Goal: Information Seeking & Learning: Learn about a topic

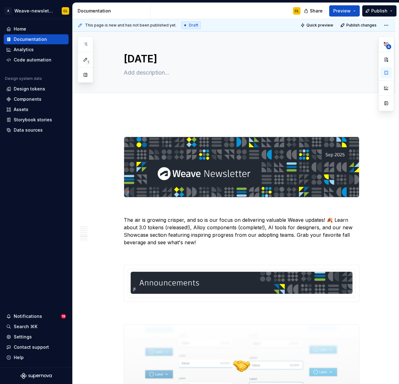
scroll to position [1638, 0]
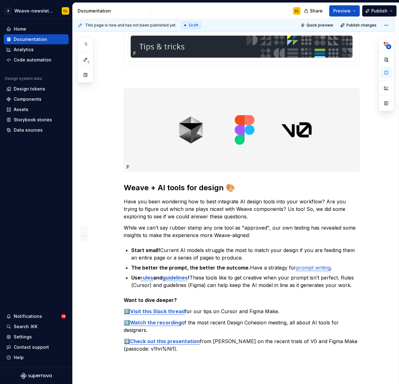
type textarea "*"
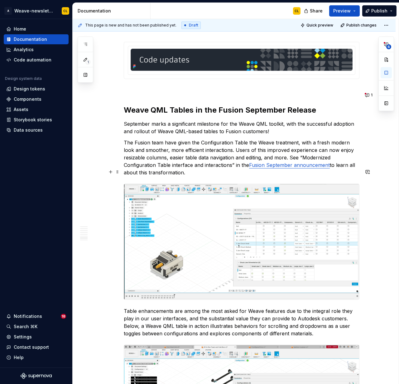
scroll to position [1989, 0]
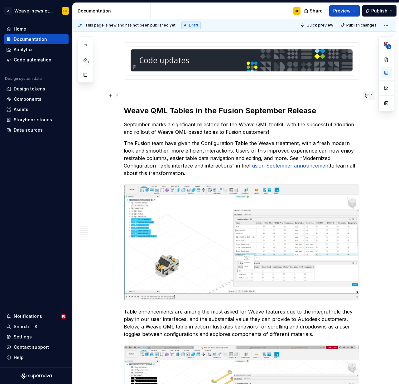
click at [370, 96] on button "1" at bounding box center [370, 95] width 12 height 9
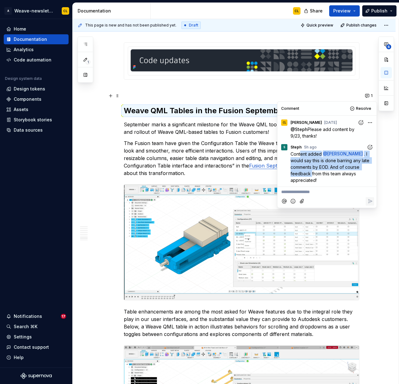
drag, startPoint x: 302, startPoint y: 154, endPoint x: 311, endPoint y: 171, distance: 19.4
click at [311, 171] on p "Content added @ [PERSON_NAME] . I would say this is done barring any late comme…" at bounding box center [333, 167] width 84 height 33
click at [303, 164] on span ". I would say this is done barring any late comments by EOD. And of course feed…" at bounding box center [331, 167] width 80 height 32
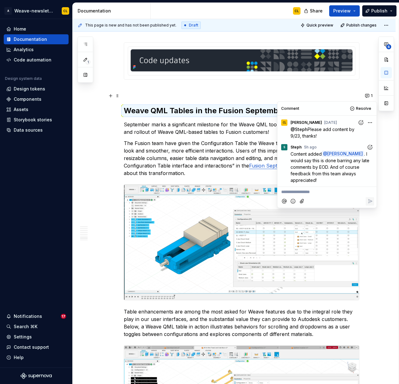
click at [309, 193] on p "**********" at bounding box center [327, 192] width 92 height 7
click at [369, 203] on icon "Reply" at bounding box center [370, 202] width 6 height 6
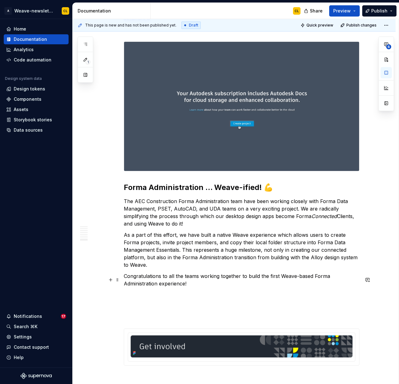
scroll to position [2533, 0]
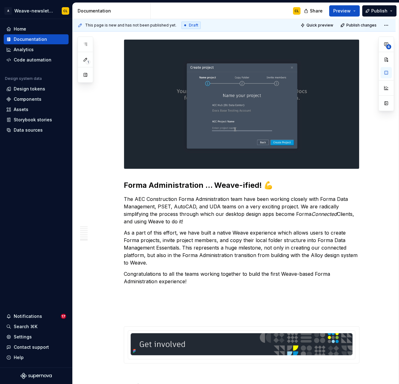
type textarea "*"
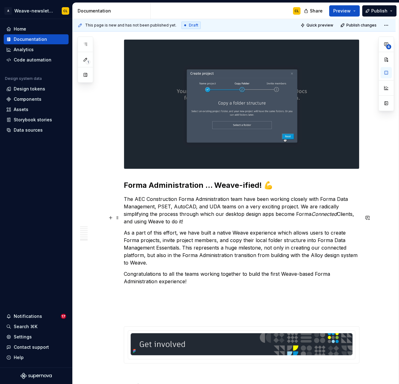
click at [193, 229] on p "As a part of this effort, we have built a native Weave experience which allows …" at bounding box center [242, 247] width 236 height 37
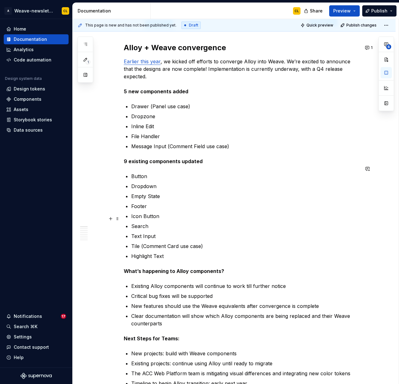
scroll to position [374, 0]
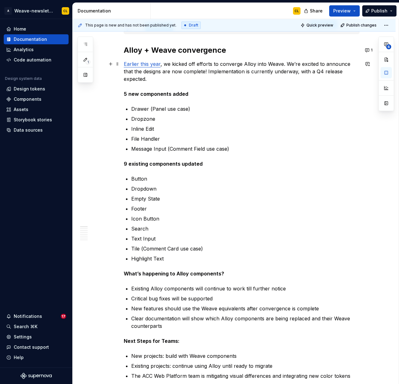
click at [182, 67] on p "Earlier this year , we kicked off efforts to converge Alloy into Weave. We’re e…" at bounding box center [242, 78] width 236 height 37
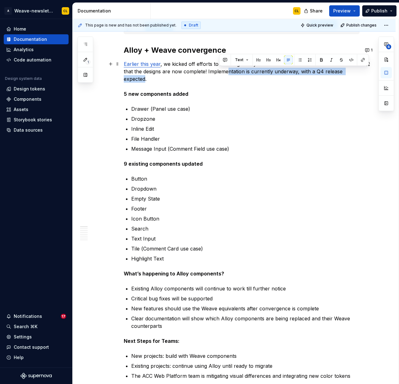
drag, startPoint x: 354, startPoint y: 72, endPoint x: 241, endPoint y: 70, distance: 113.6
click at [223, 68] on p "Earlier this year , we kicked off efforts to converge Alloy into Weave. We’re e…" at bounding box center [242, 78] width 236 height 37
click at [357, 74] on p "Earlier this year , we kicked off efforts to converge Alloy into Weave. We’re e…" at bounding box center [242, 78] width 236 height 37
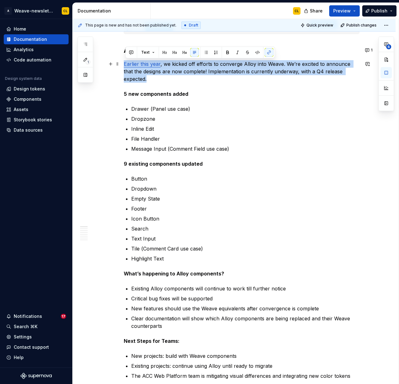
drag, startPoint x: 357, startPoint y: 72, endPoint x: 124, endPoint y: 64, distance: 233.5
copy p "Earlier this year , we kicked off efforts to converge Alloy into Weave. We’re e…"
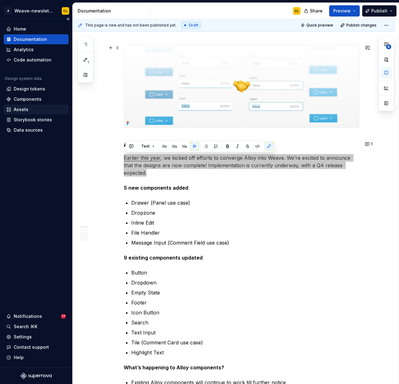
scroll to position [247, 0]
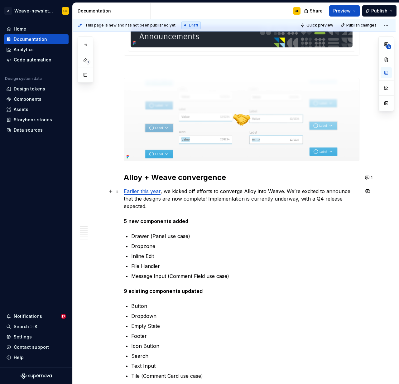
click at [270, 203] on p "Earlier this year , we kicked off efforts to converge Alloy into Weave. We’re e…" at bounding box center [242, 206] width 236 height 37
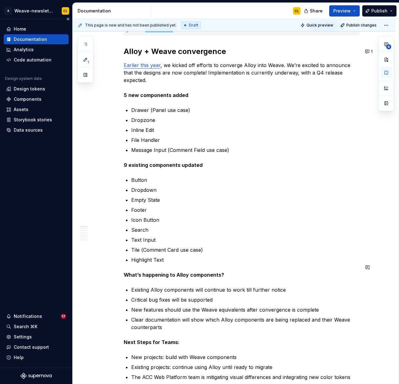
scroll to position [378, 0]
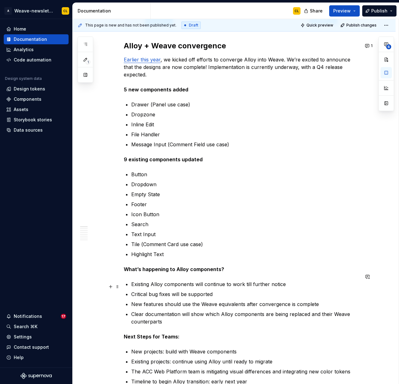
click at [138, 266] on strong "What’s happening to Alloy components?" at bounding box center [174, 269] width 100 height 6
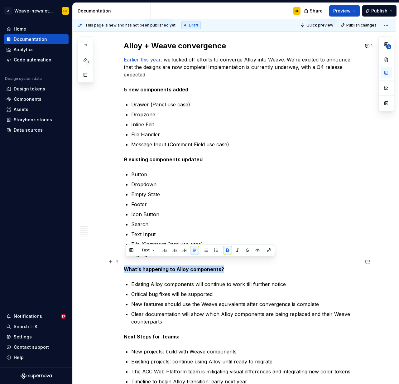
click at [138, 266] on strong "What’s happening to Alloy components?" at bounding box center [174, 269] width 100 height 6
copy strong "What’s happening to Alloy components?"
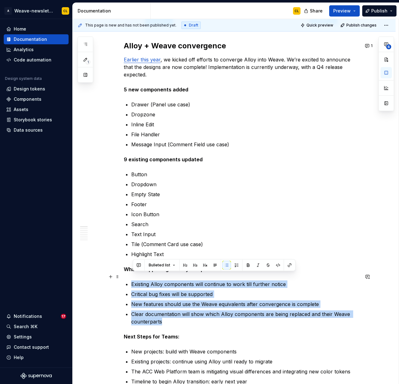
drag, startPoint x: 153, startPoint y: 310, endPoint x: 133, endPoint y: 279, distance: 37.0
click at [133, 281] on ul "Existing Alloy components will continue to work till further notice Critical bu…" at bounding box center [245, 303] width 228 height 45
copy ul "Existing Alloy components will continue to work till further notice Critical bu…"
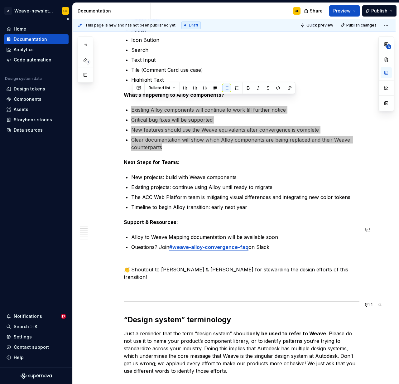
scroll to position [555, 0]
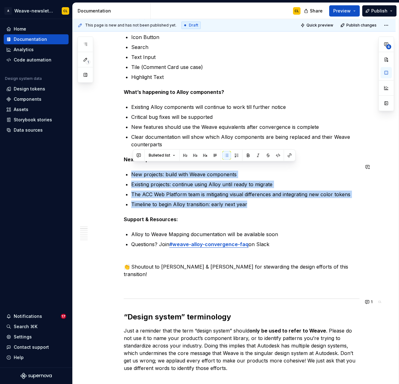
drag, startPoint x: 242, startPoint y: 197, endPoint x: 129, endPoint y: 156, distance: 119.9
copy ul "New projects: build with Weave components Existing projects: continue using All…"
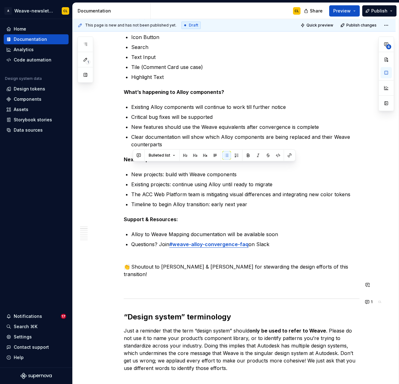
click at [140, 156] on strong "Next Steps for Teams:" at bounding box center [152, 159] width 56 height 6
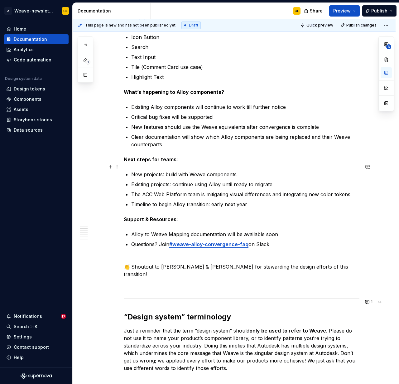
click at [216, 171] on p "New projects: build with Weave components" at bounding box center [245, 174] width 228 height 7
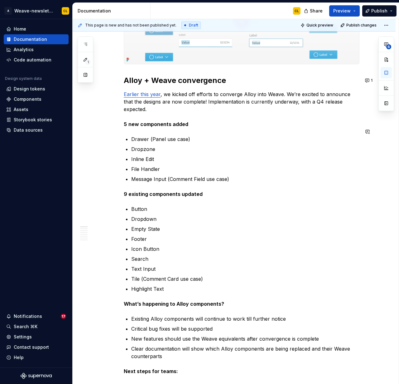
scroll to position [343, 0]
click at [157, 136] on p "Drawer (Panel use case)" at bounding box center [245, 139] width 228 height 7
click at [150, 156] on p "Inline Edit" at bounding box center [245, 159] width 228 height 7
click at [147, 166] on p "File Handler" at bounding box center [245, 169] width 228 height 7
click at [157, 176] on p "Message Input (Comment Field use case)" at bounding box center [245, 179] width 228 height 7
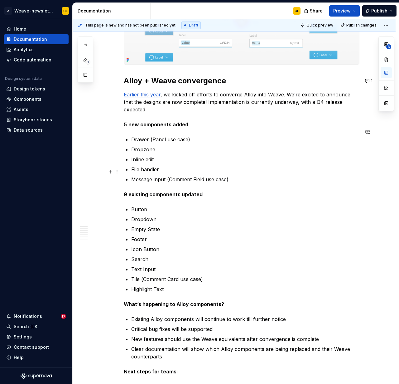
click at [198, 176] on p "Message input (Comment Field use case)" at bounding box center [245, 179] width 228 height 7
click at [152, 226] on p "Empty State" at bounding box center [245, 229] width 228 height 7
click at [148, 246] on p "Icon Button" at bounding box center [245, 249] width 228 height 7
click at [147, 266] on p "Text Input" at bounding box center [245, 269] width 228 height 7
click at [171, 276] on p "Tile (Comment Card use case)" at bounding box center [245, 279] width 228 height 7
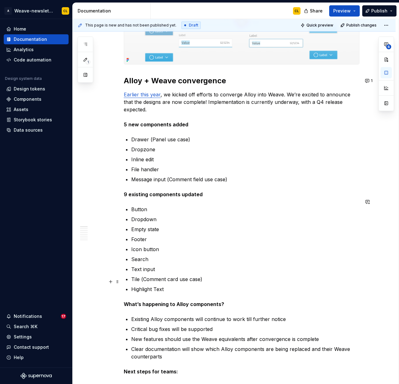
click at [159, 286] on p "Highlight Text" at bounding box center [245, 289] width 228 height 7
click at [195, 315] on p "Existing Alloy components will continue to work till further notice" at bounding box center [245, 318] width 228 height 7
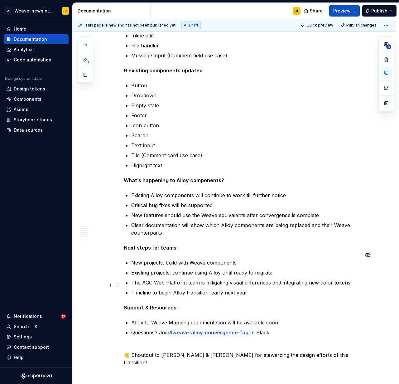
scroll to position [469, 0]
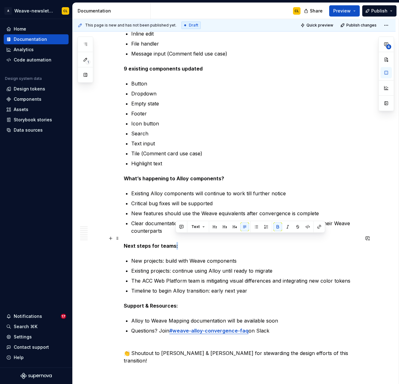
click at [177, 243] on strong "Next steps for teams:" at bounding box center [151, 246] width 54 height 6
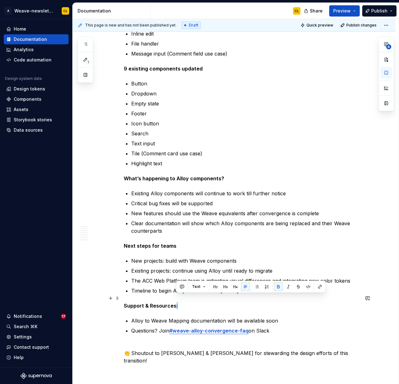
drag, startPoint x: 176, startPoint y: 298, endPoint x: 180, endPoint y: 297, distance: 3.7
click at [180, 302] on p "Support & Resources:" at bounding box center [242, 305] width 236 height 7
click at [154, 303] on strong "Support & Resources" at bounding box center [150, 306] width 53 height 6
click at [149, 303] on strong "Support & resources" at bounding box center [150, 306] width 52 height 6
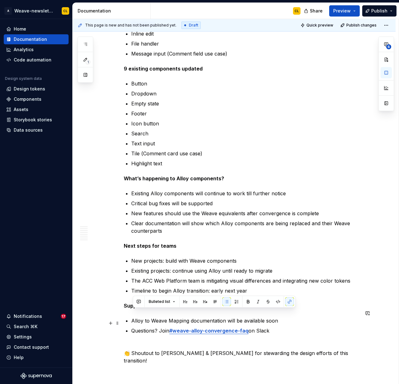
drag, startPoint x: 134, startPoint y: 313, endPoint x: 286, endPoint y: 326, distance: 152.5
click at [286, 326] on ul "Alloy to Weave Mapping documentation will be available soon Questions? Join #we…" at bounding box center [245, 329] width 228 height 25
copy ul "Alloy to Weave Mapping documentation will be available soon Questions? Join #we…"
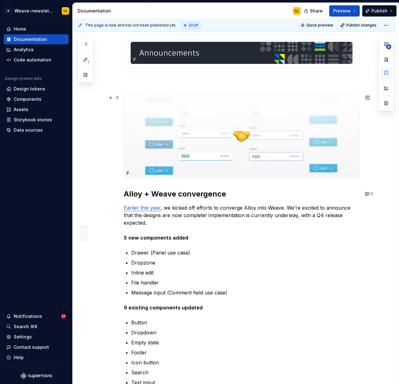
scroll to position [219, 0]
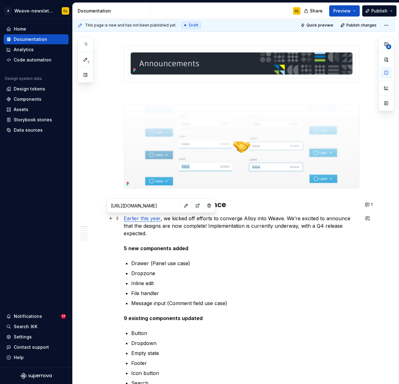
click at [154, 220] on link "Earlier this year" at bounding box center [142, 218] width 37 height 6
click at [136, 207] on input "[URL][DOMAIN_NAME]" at bounding box center [144, 205] width 71 height 11
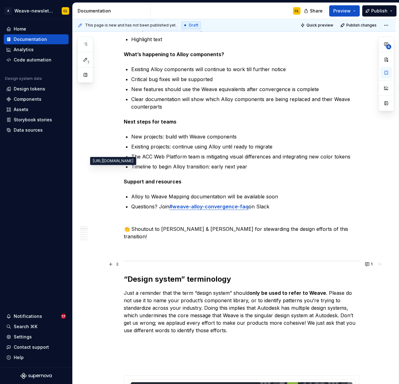
scroll to position [600, 0]
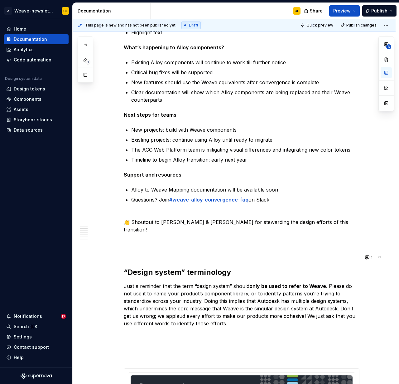
click at [159, 218] on p "👏 Shoutout to [PERSON_NAME] & [PERSON_NAME] for stewarding the design efforts o…" at bounding box center [242, 225] width 236 height 15
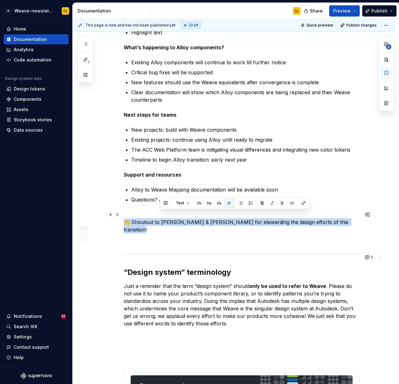
click at [159, 218] on p "👏 Shoutout to [PERSON_NAME] & [PERSON_NAME] for stewarding the design efforts o…" at bounding box center [242, 225] width 236 height 15
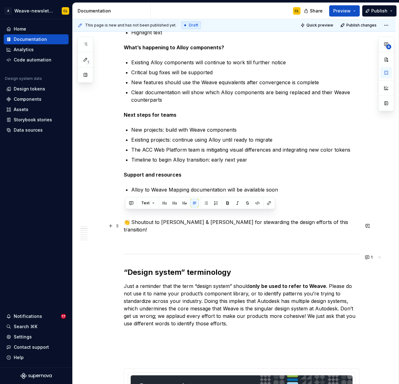
click at [242, 237] on p at bounding box center [242, 240] width 236 height 7
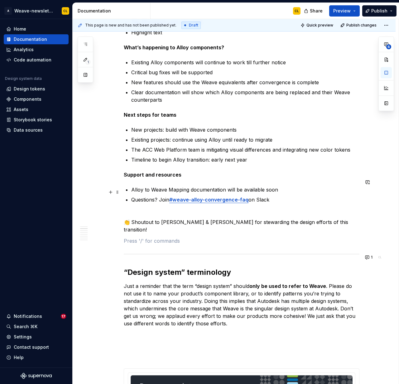
click at [205, 197] on strong "#weave-alloy-convergence-faq" at bounding box center [208, 200] width 79 height 6
click at [190, 180] on input "[URL][DOMAIN_NAME]" at bounding box center [194, 179] width 71 height 11
click at [251, 146] on p "The ACC Web Platform team is mitigating visual differences and integrating new …" at bounding box center [245, 149] width 228 height 7
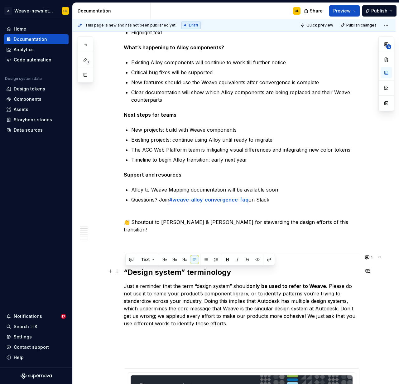
drag, startPoint x: 126, startPoint y: 272, endPoint x: 235, endPoint y: 307, distance: 114.7
click at [235, 307] on p "Just a reminder that the term “design system” should only be used to refer to W…" at bounding box center [242, 304] width 236 height 45
copy p "Just a reminder that the term “design system” should only be used to refer to W…"
click at [254, 342] on p at bounding box center [242, 345] width 236 height 7
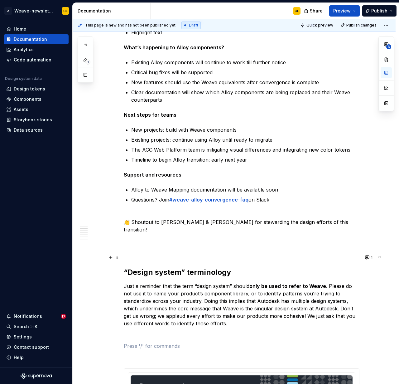
click at [207, 267] on h2 "“Design system” terminology" at bounding box center [242, 272] width 236 height 10
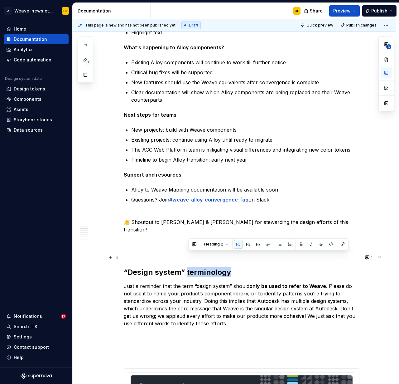
click at [207, 267] on h2 "“Design system” terminology" at bounding box center [242, 272] width 236 height 10
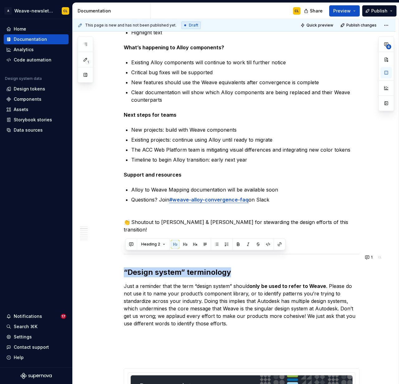
copy h2 "“Design system” terminology"
click at [214, 290] on p "Just a reminder that the term “design system” should only be used to refer to W…" at bounding box center [242, 304] width 236 height 45
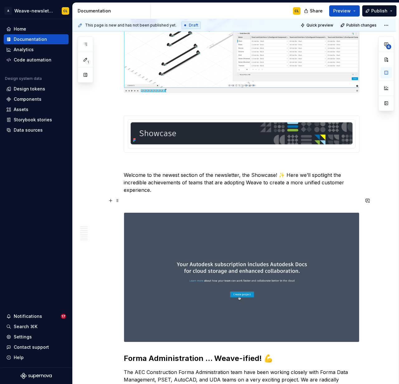
scroll to position [2433, 0]
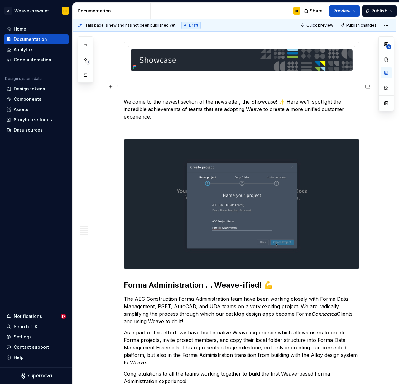
click at [142, 98] on p "Welcome to the newest section of the newsletter, the Showcase! ✨ Here we’ll spo…" at bounding box center [242, 109] width 236 height 22
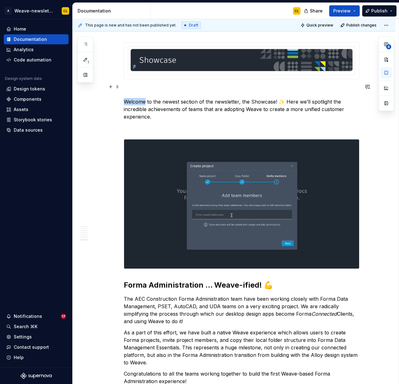
click at [142, 98] on p "Welcome to the newest section of the newsletter, the Showcase! ✨ Here we’ll spo…" at bounding box center [242, 109] width 236 height 22
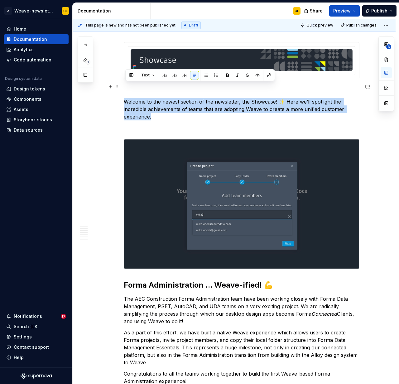
click at [142, 98] on p "Welcome to the newest section of the newsletter, the Showcase! ✨ Here we’ll spo…" at bounding box center [242, 109] width 236 height 22
copy p "Welcome to the newest section of the newsletter, the Showcase! ✨ Here we’ll spo…"
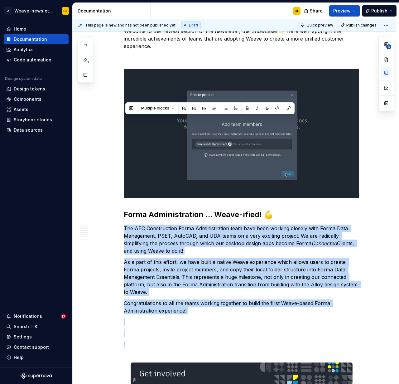
scroll to position [2651, 0]
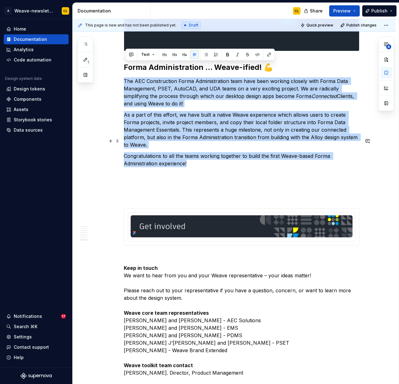
drag, startPoint x: 126, startPoint y: 284, endPoint x: 190, endPoint y: 152, distance: 147.1
copy div "The AEC Construction Forma Administration team have been working closely with F…"
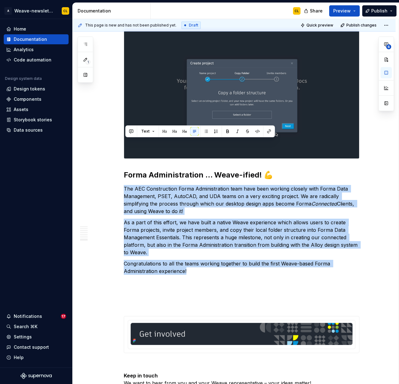
scroll to position [2474, 0]
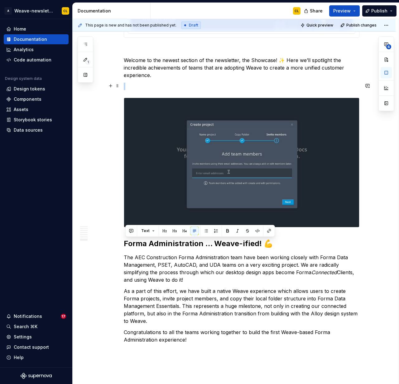
click at [161, 132] on img at bounding box center [241, 162] width 235 height 129
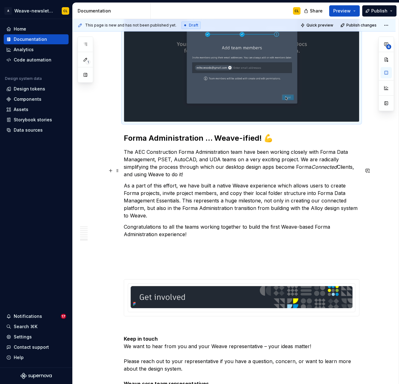
scroll to position [2494, 0]
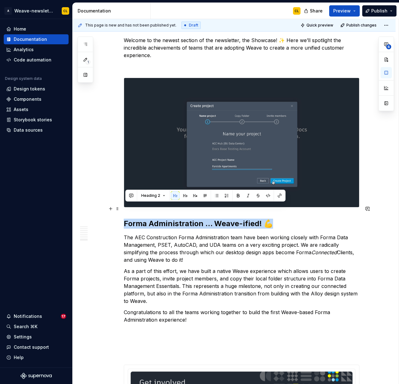
drag, startPoint x: 137, startPoint y: 208, endPoint x: 276, endPoint y: 207, distance: 139.5
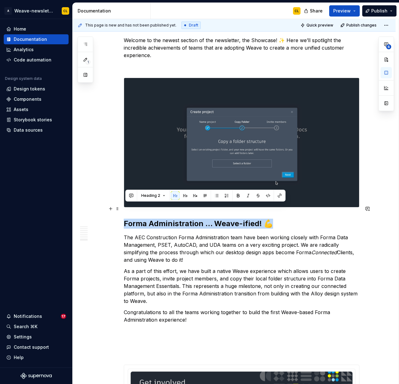
click at [276, 219] on h2 "Forma Administration … Weave-ified! 💪" at bounding box center [242, 224] width 236 height 10
copy h2 "Forma Administration … Weave-ified! 💪"
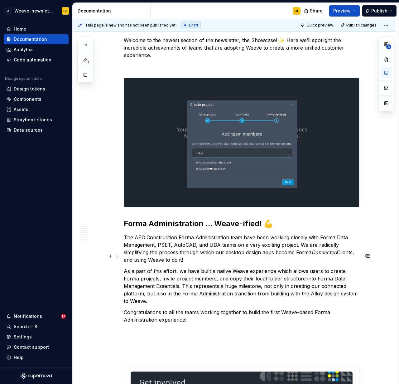
click at [228, 267] on p "As a part of this effort, we have built a native Weave experience which allows …" at bounding box center [242, 285] width 236 height 37
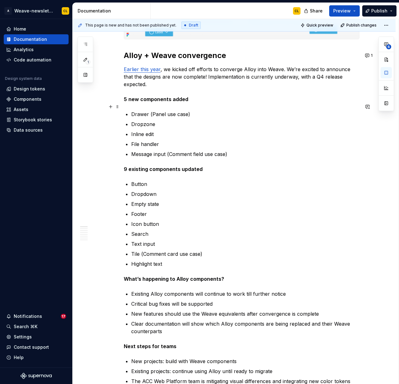
scroll to position [252, 0]
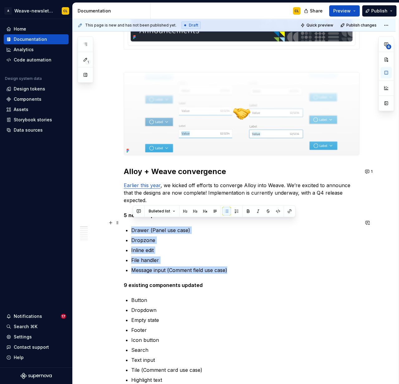
drag, startPoint x: 213, startPoint y: 262, endPoint x: 125, endPoint y: 224, distance: 95.7
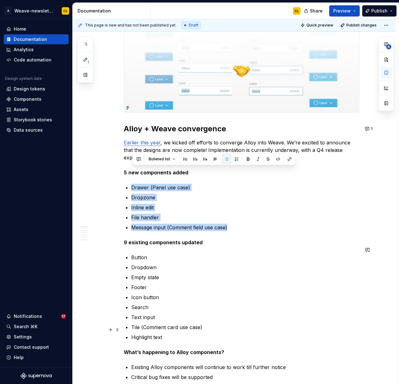
scroll to position [318, 0]
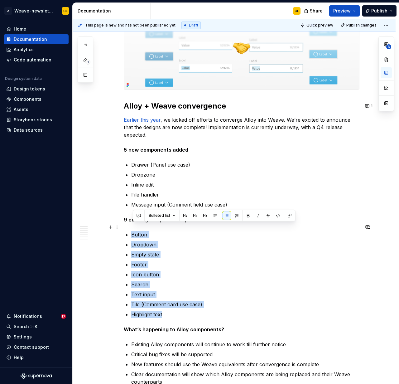
drag, startPoint x: 171, startPoint y: 308, endPoint x: 124, endPoint y: 228, distance: 93.2
click at [176, 341] on p "Existing Alloy components will continue to work till further notice" at bounding box center [245, 344] width 228 height 7
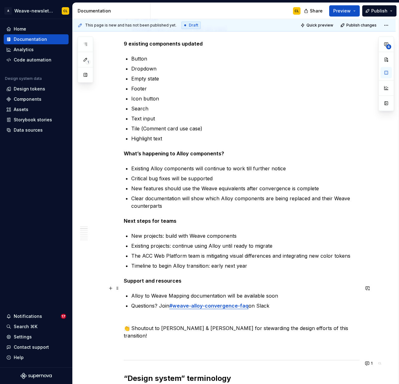
scroll to position [510, 0]
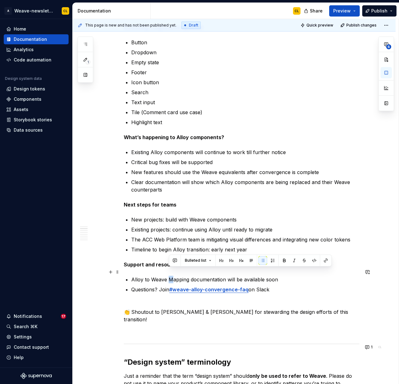
click at [173, 276] on p "Alloy to Weave Mapping documentation will be available soon" at bounding box center [245, 279] width 228 height 7
click at [260, 308] on p "👏 Shoutout to [PERSON_NAME] & [PERSON_NAME] for stewarding the design efforts o…" at bounding box center [242, 315] width 236 height 15
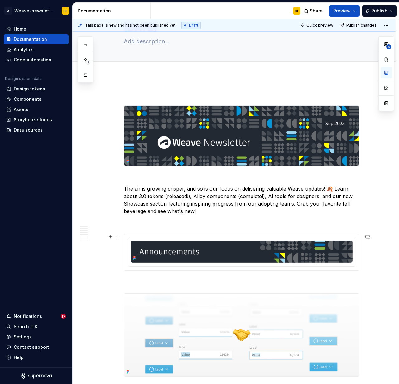
scroll to position [0, 0]
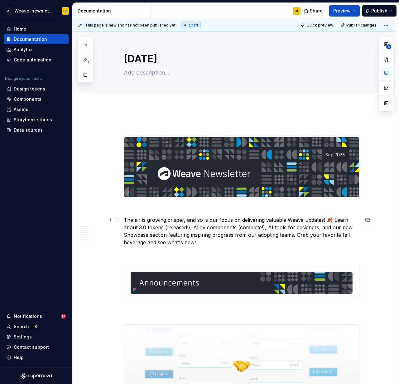
click at [151, 220] on p "The air is growing crisper, and so is our focus on delivering valuable Weave up…" at bounding box center [242, 231] width 236 height 30
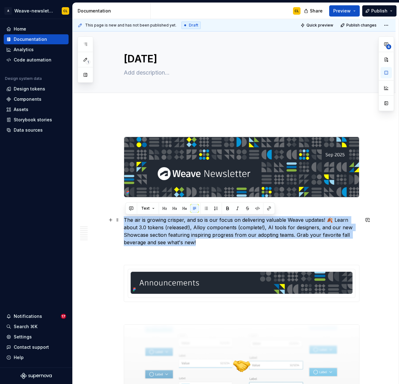
click at [151, 220] on p "The air is growing crisper, and so is our focus on delivering valuable Weave up…" at bounding box center [242, 231] width 236 height 30
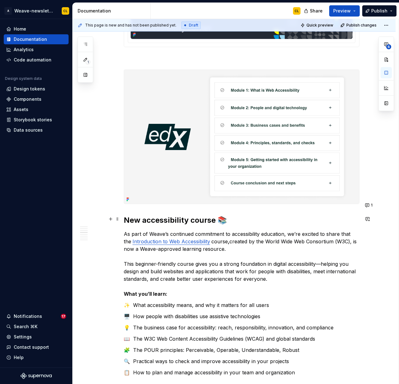
scroll to position [1120, 0]
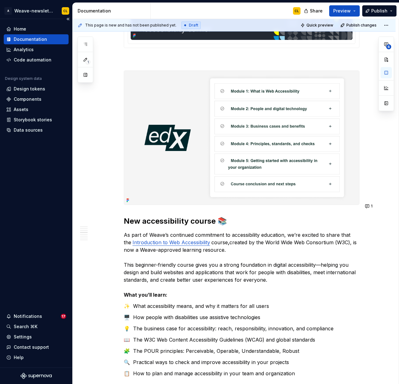
type textarea "*"
click at [173, 216] on h2 "New accessibility course 📚" at bounding box center [242, 221] width 236 height 10
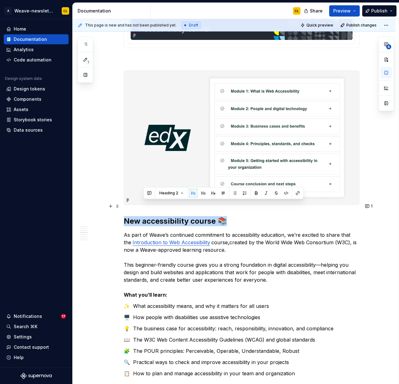
click at [173, 216] on h2 "New accessibility course 📚" at bounding box center [242, 221] width 236 height 10
click at [234, 231] on p "As part of Weave’s continued commitment to accessibility education, we’re excit…" at bounding box center [242, 264] width 236 height 67
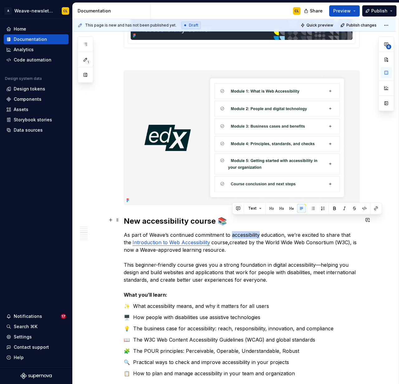
click at [234, 231] on p "As part of Weave’s continued commitment to accessibility education, we’re excit…" at bounding box center [242, 264] width 236 height 67
click at [149, 231] on p "As part of Weave’s continued commitment to accessibility education, we’re excit…" at bounding box center [242, 264] width 236 height 67
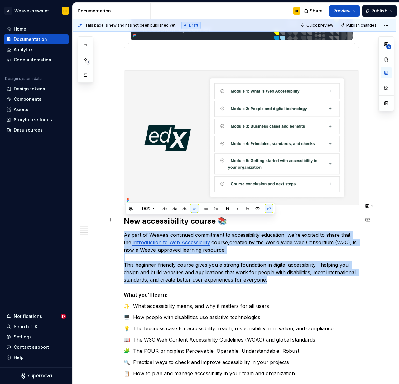
drag, startPoint x: 126, startPoint y: 220, endPoint x: 268, endPoint y: 262, distance: 148.2
click at [268, 262] on p "As part of Weave’s continued commitment to accessibility education, we’re excit…" at bounding box center [242, 264] width 236 height 67
click at [167, 292] on strong "What you’ll learn:" at bounding box center [146, 295] width 44 height 6
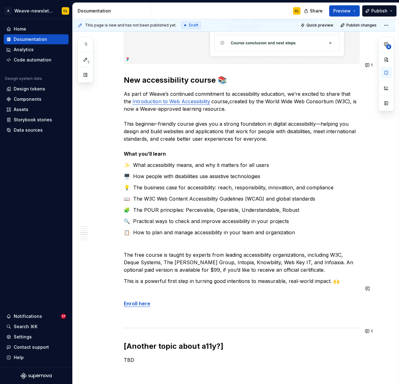
scroll to position [1262, 0]
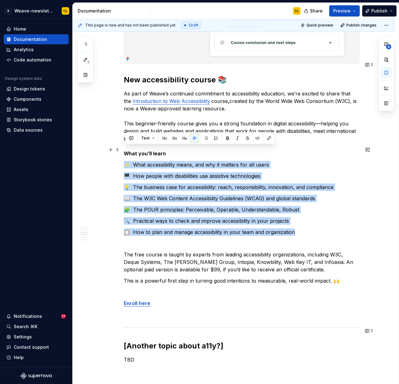
drag, startPoint x: 307, startPoint y: 219, endPoint x: 125, endPoint y: 150, distance: 194.1
click at [125, 150] on div "The air is growing crisper, and so is our focus on delivering valuable Weave up…" at bounding box center [242, 375] width 236 height 3031
click at [172, 259] on div "The air is growing crisper, and so is our focus on delivering valuable Weave up…" at bounding box center [242, 375] width 236 height 3031
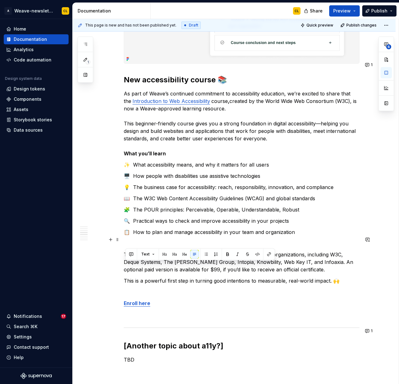
click at [141, 251] on p "The free course is taught by experts from leading accessibility organizations, …" at bounding box center [242, 262] width 236 height 22
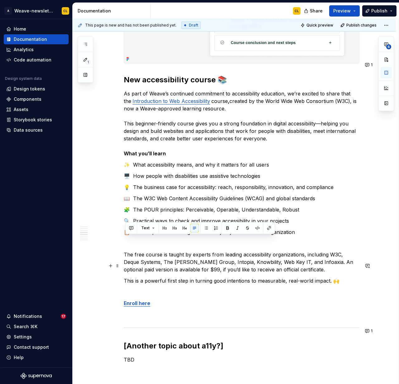
drag, startPoint x: 126, startPoint y: 239, endPoint x: 344, endPoint y: 265, distance: 219.3
click at [344, 265] on div "The air is growing crisper, and so is our focus on delivering valuable Weave up…" at bounding box center [242, 375] width 236 height 3031
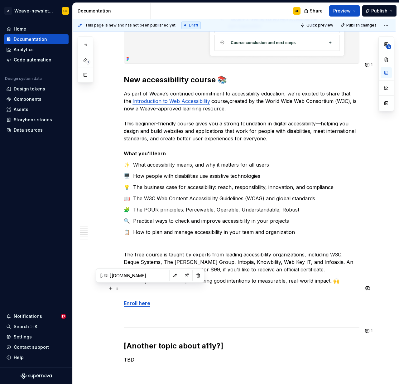
click at [144, 300] on strong "Enroll here" at bounding box center [137, 303] width 27 height 6
click at [140, 276] on input "[URL][DOMAIN_NAME]" at bounding box center [133, 275] width 71 height 11
click at [239, 206] on p "🧩 The POUR principles: Perceivable, Operable, Understandable, Robust" at bounding box center [242, 209] width 236 height 7
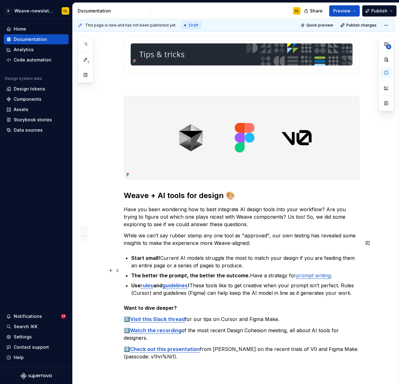
scroll to position [1710, 0]
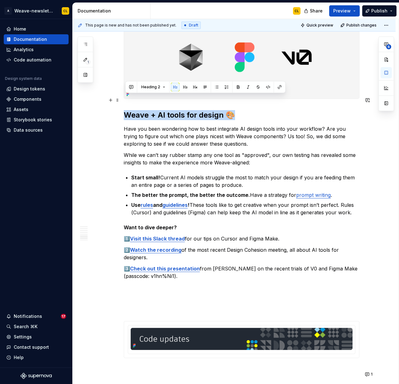
drag, startPoint x: 128, startPoint y: 99, endPoint x: 238, endPoint y: 100, distance: 110.5
click at [238, 110] on h2 "Weave + AI tools for design 🎨" at bounding box center [242, 115] width 236 height 10
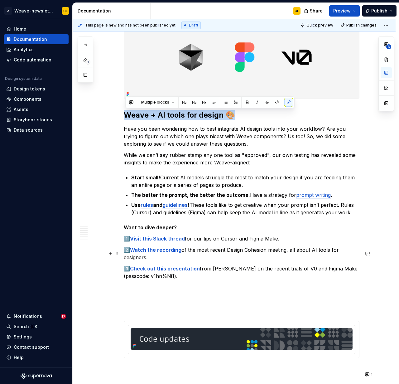
drag, startPoint x: 126, startPoint y: 113, endPoint x: 183, endPoint y: 261, distance: 159.3
click at [347, 191] on p "The better the prompt, the better the outcome. Have a strategy for prompt writi…" at bounding box center [245, 194] width 228 height 7
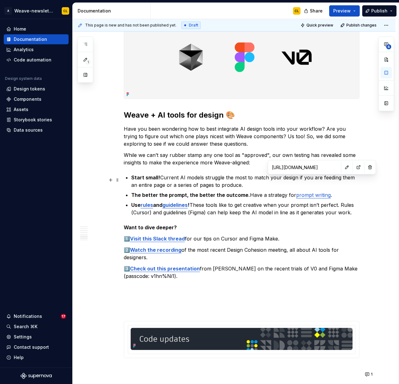
click at [316, 192] on link "prompt writing" at bounding box center [313, 195] width 35 height 6
click at [314, 169] on input "[URL][DOMAIN_NAME]" at bounding box center [305, 167] width 71 height 11
click at [151, 202] on strong "rules" at bounding box center [147, 205] width 12 height 6
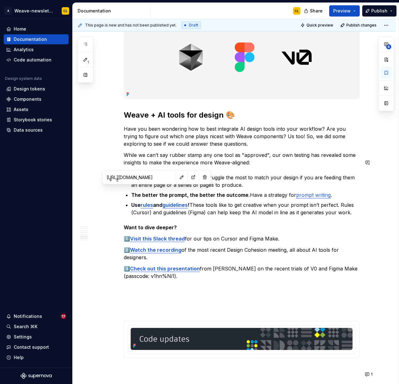
click at [146, 179] on input "[URL][DOMAIN_NAME]" at bounding box center [139, 177] width 71 height 11
click at [180, 202] on strong "guidelines" at bounding box center [175, 205] width 25 height 6
click at [159, 178] on input "[URL][DOMAIN_NAME]" at bounding box center [170, 177] width 71 height 11
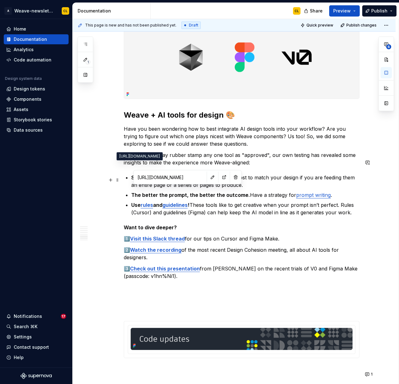
click at [159, 178] on input "[URL][DOMAIN_NAME]" at bounding box center [170, 177] width 71 height 11
click at [169, 236] on strong "Visit this Slack thread" at bounding box center [157, 239] width 55 height 6
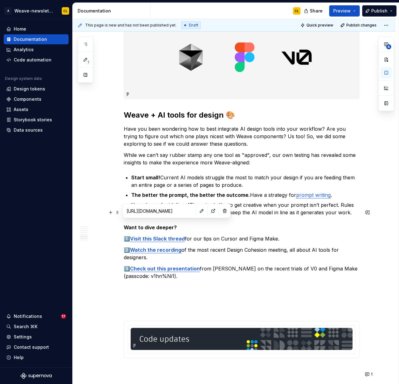
click at [165, 210] on input "[URL][DOMAIN_NAME]" at bounding box center [159, 210] width 71 height 11
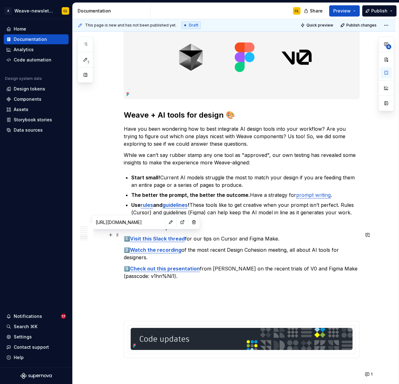
click at [139, 247] on strong "Watch the recording" at bounding box center [155, 250] width 51 height 6
click at [135, 226] on input "[URL][DOMAIN_NAME]" at bounding box center [128, 222] width 71 height 11
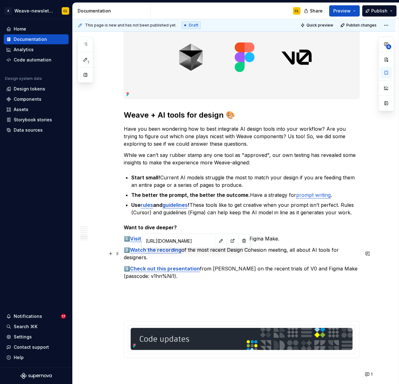
type input "[URL][DOMAIN_NAME]"
click at [189, 266] on strong "Check out this presentation" at bounding box center [165, 269] width 70 height 6
click at [173, 244] on input "[URL][DOMAIN_NAME]" at bounding box center [179, 240] width 71 height 11
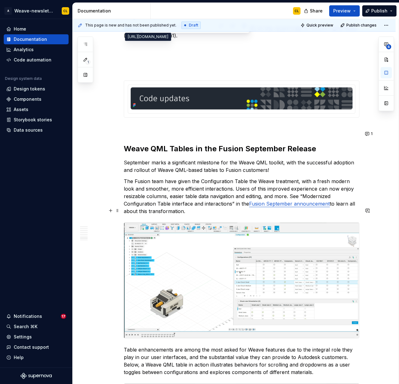
scroll to position [1951, 0]
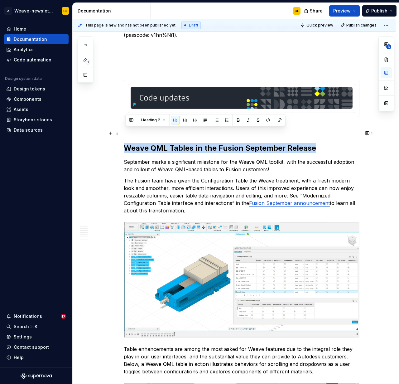
drag, startPoint x: 126, startPoint y: 134, endPoint x: 314, endPoint y: 133, distance: 188.5
click at [314, 143] on h2 "Weave QML Tables in the Fusion September Release" at bounding box center [242, 148] width 236 height 10
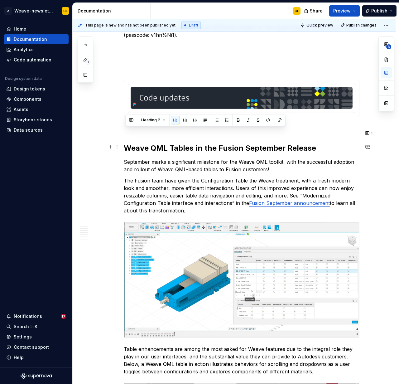
click at [149, 158] on p "September marks a significant milestone for the Weave QML toolkit, with the suc…" at bounding box center [242, 165] width 236 height 15
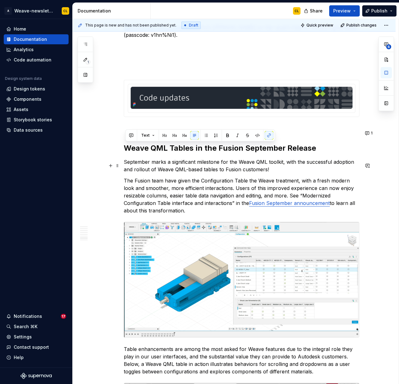
drag, startPoint x: 126, startPoint y: 146, endPoint x: 189, endPoint y: 195, distance: 79.8
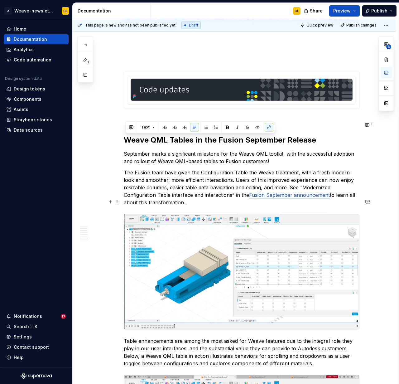
click at [249, 214] on img at bounding box center [241, 271] width 235 height 115
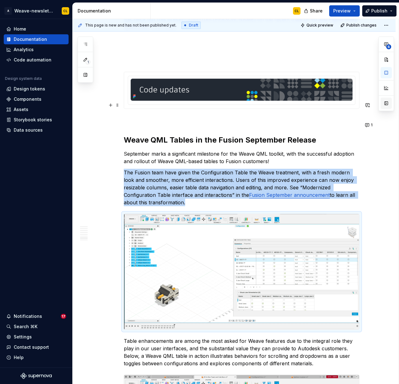
click at [385, 105] on button "button" at bounding box center [386, 103] width 11 height 11
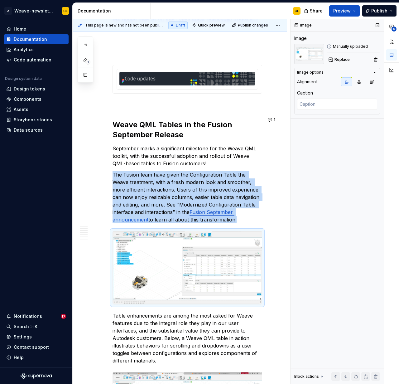
scroll to position [2018, 0]
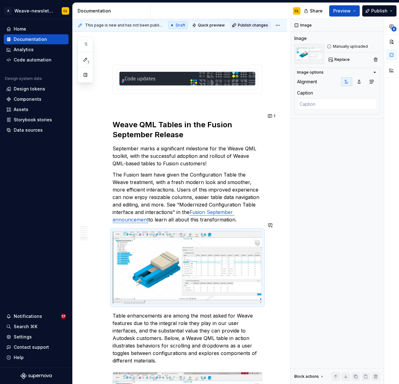
drag, startPoint x: 161, startPoint y: 237, endPoint x: 242, endPoint y: 23, distance: 228.5
click at [0, 0] on div "A Weave-newsletter CL Home Documentation Analytics Code automation Design syste…" at bounding box center [199, 192] width 399 height 384
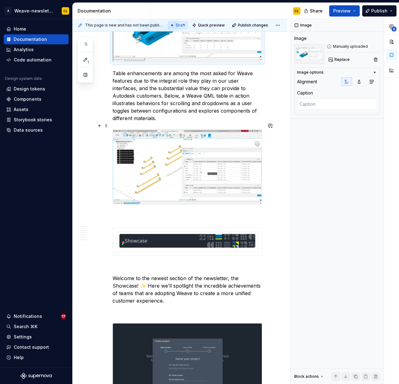
scroll to position [2262, 0]
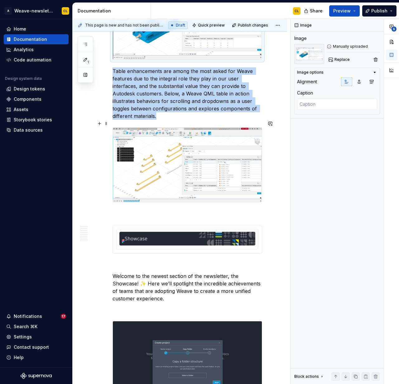
click at [158, 180] on img at bounding box center [187, 165] width 149 height 75
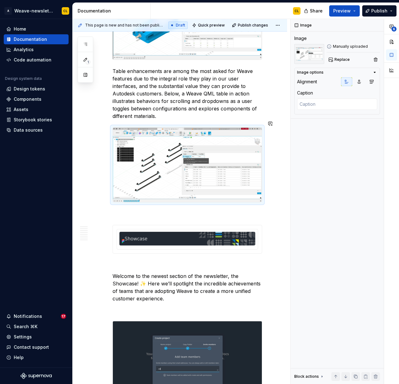
drag, startPoint x: 165, startPoint y: 159, endPoint x: 209, endPoint y: 7, distance: 158.5
click at [0, 0] on div "A Weave-newsletter CL Home Documentation Analytics Code automation Design syste…" at bounding box center [199, 192] width 399 height 384
click at [162, 94] on p "Table enhancements are among the most asked for Weave features due to the integ…" at bounding box center [188, 93] width 150 height 52
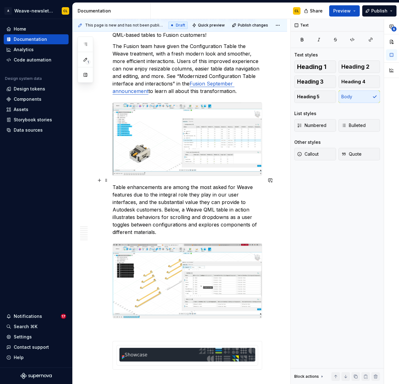
scroll to position [2143, 0]
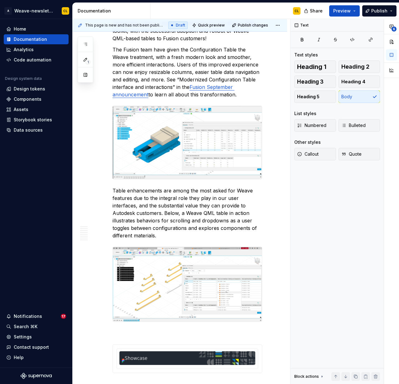
click at [187, 194] on p "Table enhancements are among the most asked for Weave features due to the integ…" at bounding box center [188, 213] width 150 height 52
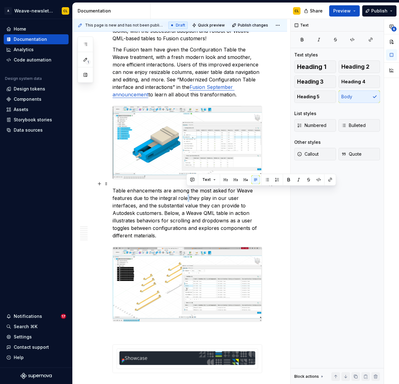
click at [187, 194] on p "Table enhancements are among the most asked for Weave features due to the integ…" at bounding box center [188, 213] width 150 height 52
click at [161, 195] on p "Table enhancements are among the most asked for Weave features due to the integ…" at bounding box center [188, 213] width 150 height 52
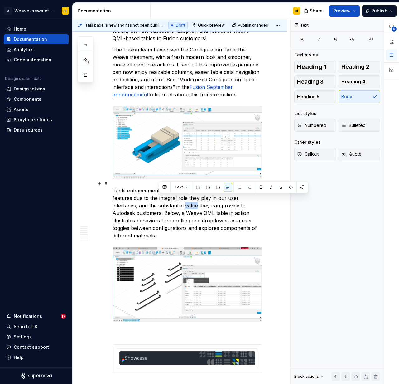
click at [161, 195] on p "Table enhancements are among the most asked for Weave features due to the integ…" at bounding box center [188, 213] width 150 height 52
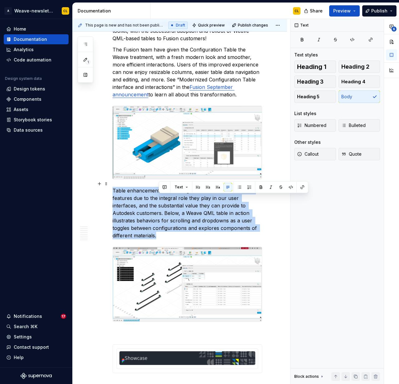
click at [161, 195] on p "Table enhancements are among the most asked for Weave features due to the integ…" at bounding box center [188, 213] width 150 height 52
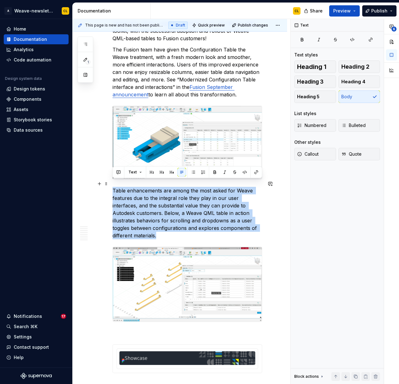
click at [190, 213] on p "Table enhancements are among the most asked for Weave features due to the integ…" at bounding box center [188, 213] width 150 height 52
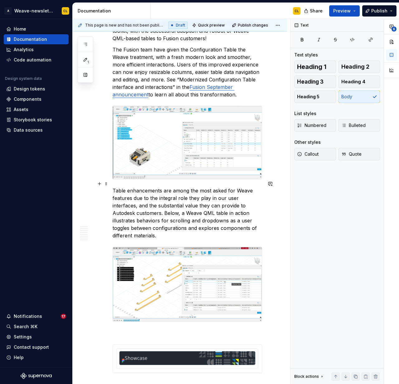
click at [189, 214] on p "Table enhancements are among the most asked for Weave features due to the integ…" at bounding box center [188, 213] width 150 height 52
drag, startPoint x: 156, startPoint y: 209, endPoint x: 149, endPoint y: 209, distance: 6.6
click at [156, 209] on p "Table enhancements are among the most asked for Weave features due to the integ…" at bounding box center [188, 213] width 150 height 52
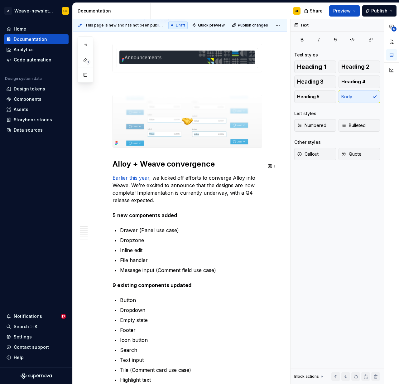
scroll to position [0, 0]
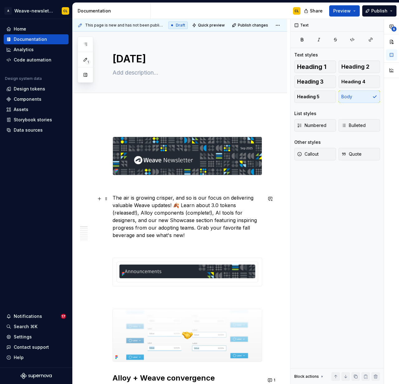
click at [163, 215] on p "The air is growing crisper, and so is our focus on delivering valuable Weave up…" at bounding box center [188, 216] width 150 height 45
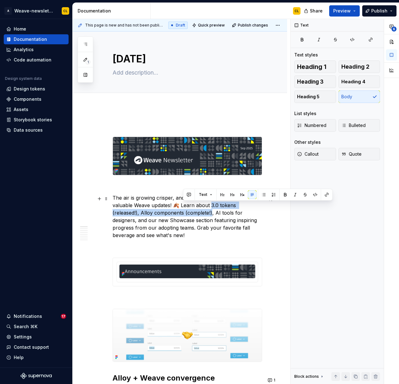
drag, startPoint x: 211, startPoint y: 207, endPoint x: 183, endPoint y: 212, distance: 27.6
click at [183, 212] on p "The air is growing crisper, and so is our focus on delivering valuable Weave up…" at bounding box center [188, 216] width 150 height 45
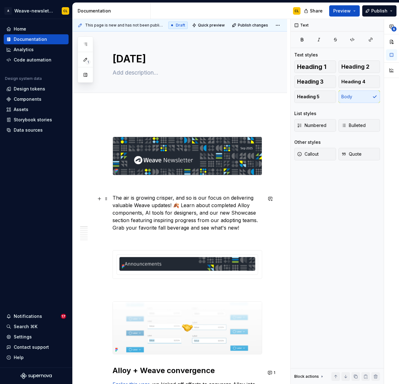
click at [223, 220] on p "The air is growing crisper, and so is our focus on delivering valuable Weave up…" at bounding box center [188, 212] width 150 height 37
click at [255, 222] on p "The air is growing crisper, and so is our focus on delivering valuable Weave up…" at bounding box center [188, 212] width 150 height 37
drag, startPoint x: 198, startPoint y: 215, endPoint x: 208, endPoint y: 214, distance: 10.3
click at [208, 214] on p "The air is growing crisper, and so is our focus on delivering valuable Weave up…" at bounding box center [188, 212] width 150 height 37
click at [240, 218] on p "The air is growing crisper, and so is our focus on delivering valuable Weave up…" at bounding box center [188, 212] width 150 height 37
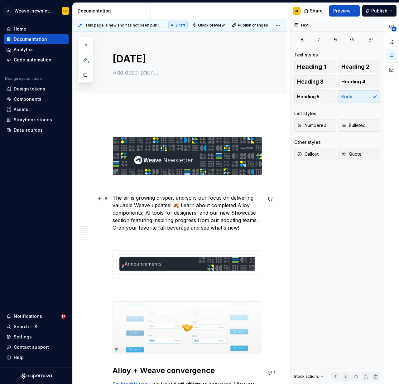
click at [256, 223] on p "The air is growing crisper, and so is our focus on delivering valuable Weave up…" at bounding box center [188, 212] width 150 height 37
click at [149, 204] on p "The air is growing crisper, and so is our focus on delivering valuable Weave up…" at bounding box center [188, 212] width 150 height 37
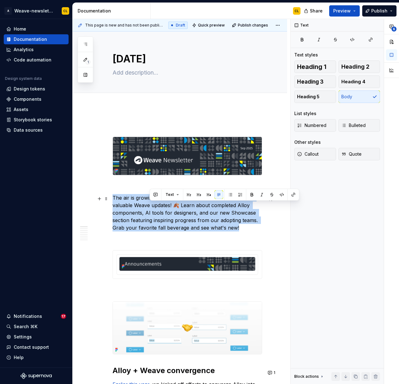
click at [149, 204] on p "The air is growing crisper, and so is our focus on delivering valuable Weave up…" at bounding box center [188, 212] width 150 height 37
click at [102, 127] on button "button" at bounding box center [99, 125] width 9 height 9
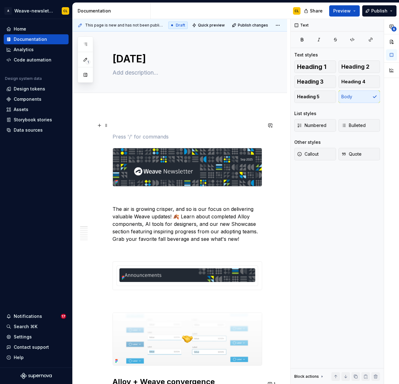
click at [106, 137] on span at bounding box center [106, 136] width 5 height 9
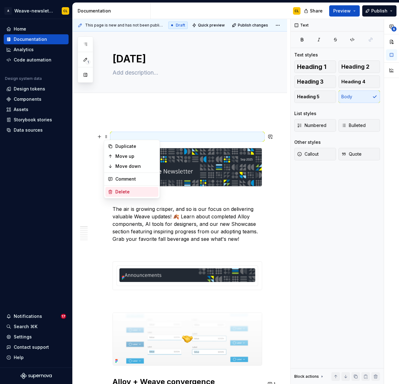
click at [120, 191] on div "Delete" at bounding box center [135, 192] width 41 height 6
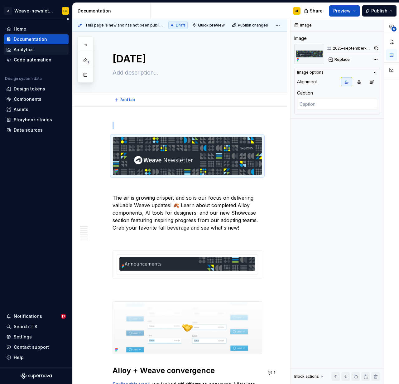
type textarea "*"
